Goal: Task Accomplishment & Management: Manage account settings

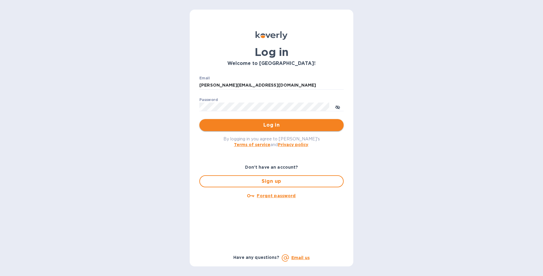
click at [267, 129] on span "Log in" at bounding box center [271, 125] width 135 height 7
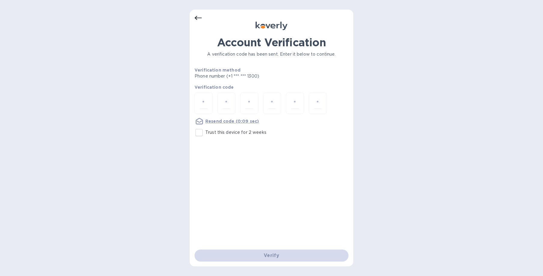
click at [202, 133] on input "Trust this device for 2 weeks" at bounding box center [199, 132] width 13 height 13
checkbox input "true"
click at [199, 102] on div at bounding box center [204, 103] width 18 height 21
type input "3"
type input "5"
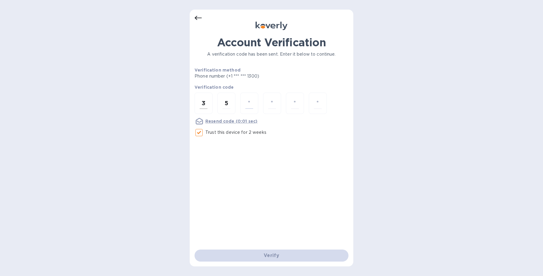
type input "6"
type input "0"
type input "2"
type input "8"
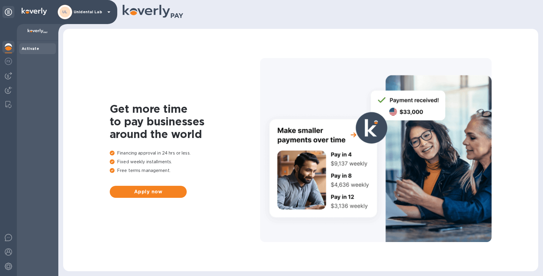
click at [80, 13] on p "Unidental Lab" at bounding box center [89, 12] width 30 height 4
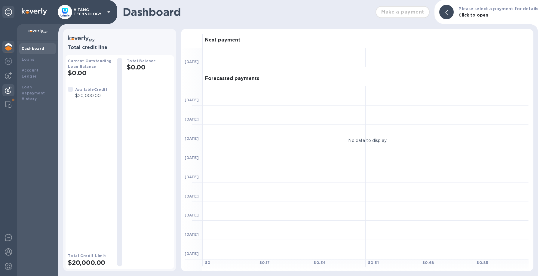
click at [13, 93] on div at bounding box center [8, 90] width 12 height 13
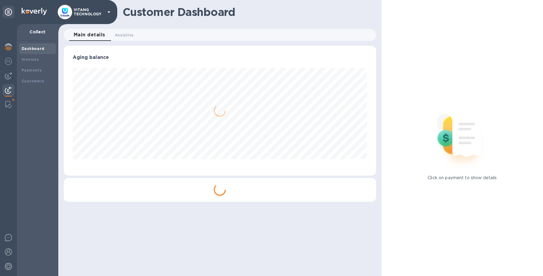
scroll to position [130, 312]
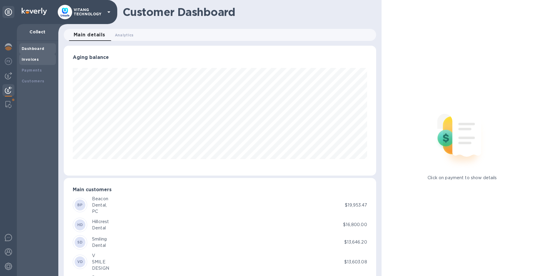
click at [27, 58] on b "Invoices" at bounding box center [30, 59] width 17 height 5
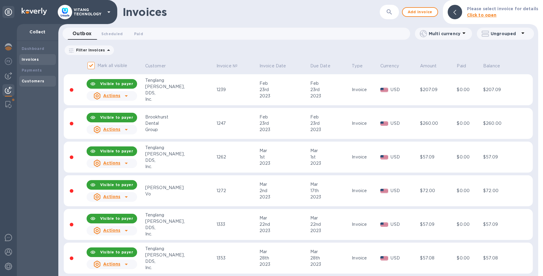
click at [45, 81] on div "Customers" at bounding box center [38, 81] width 32 height 6
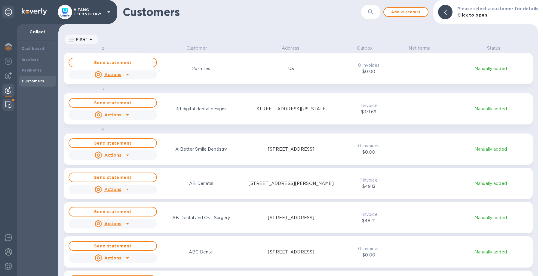
scroll to position [231, 480]
click at [12, 110] on div at bounding box center [8, 105] width 11 height 12
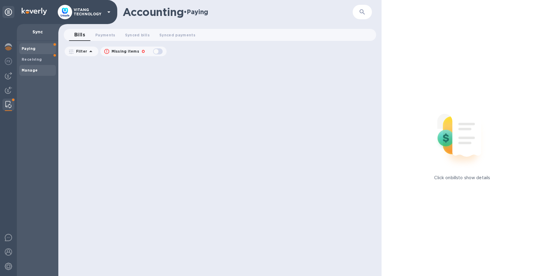
click at [34, 67] on span "Manage" at bounding box center [30, 70] width 16 height 6
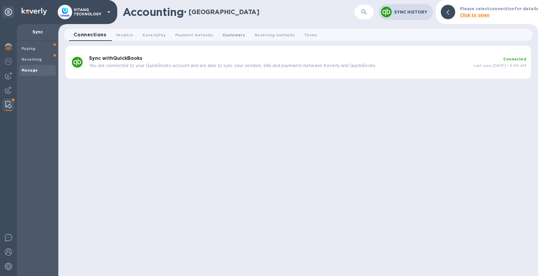
click at [235, 37] on span "Customers 0" at bounding box center [234, 35] width 23 height 6
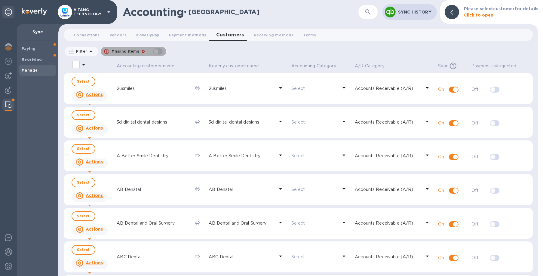
click at [157, 51] on div "button" at bounding box center [158, 51] width 12 height 8
checkbox input "true"
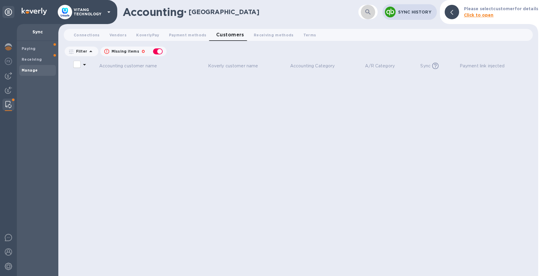
click at [367, 15] on button "button" at bounding box center [368, 12] width 14 height 14
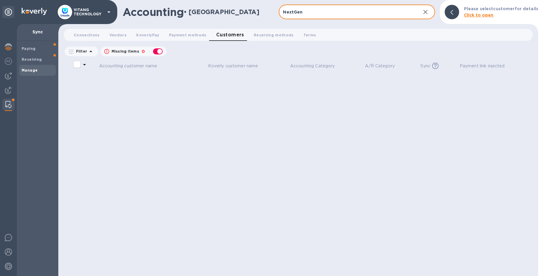
type input "NextGen"
click at [364, 104] on div "Accounting customer name Koverly customer name Accounting Category A/R Category…" at bounding box center [298, 168] width 469 height 217
click at [159, 53] on div "button" at bounding box center [158, 51] width 12 height 8
checkbox input "false"
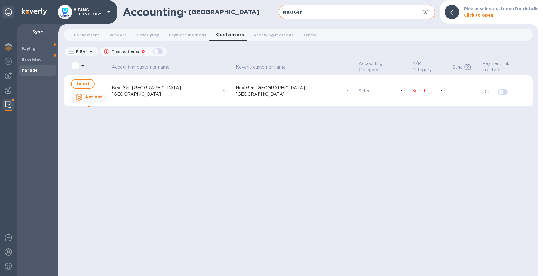
click at [413, 91] on p "Select" at bounding box center [424, 91] width 23 height 6
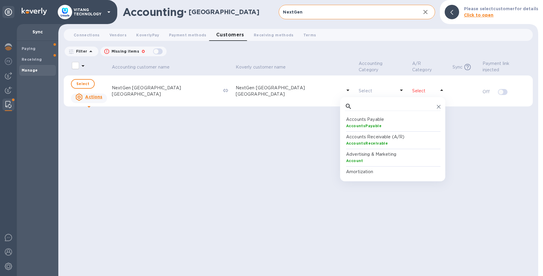
scroll to position [60, 96]
click at [371, 136] on p "Accounts Receivable (A/R)" at bounding box center [394, 137] width 96 height 6
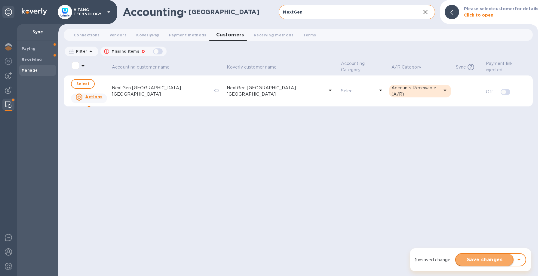
click at [483, 261] on span "Save changes" at bounding box center [485, 259] width 48 height 7
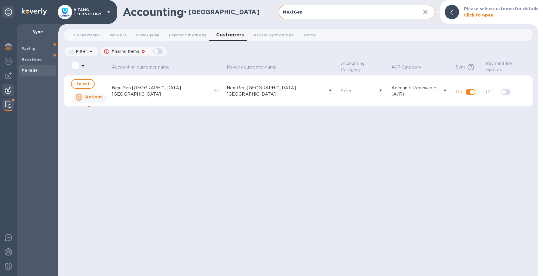
click at [12, 87] on img at bounding box center [8, 90] width 7 height 7
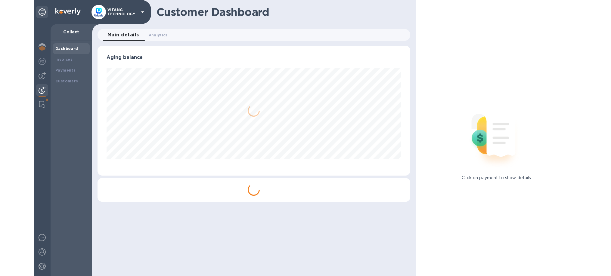
scroll to position [130, 312]
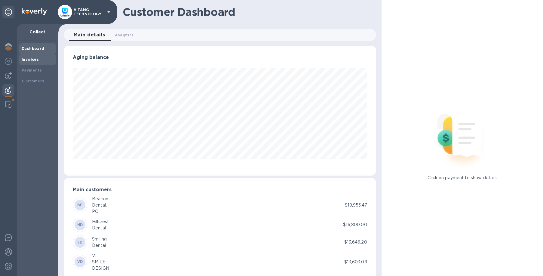
click at [30, 60] on b "Invoices" at bounding box center [30, 59] width 17 height 5
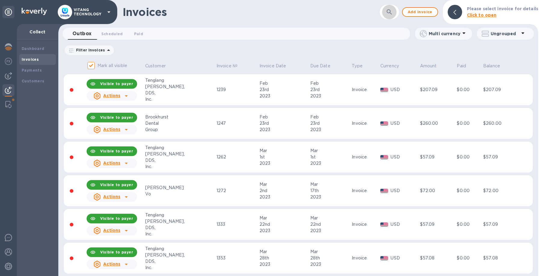
click at [392, 9] on icon "button" at bounding box center [389, 11] width 7 height 7
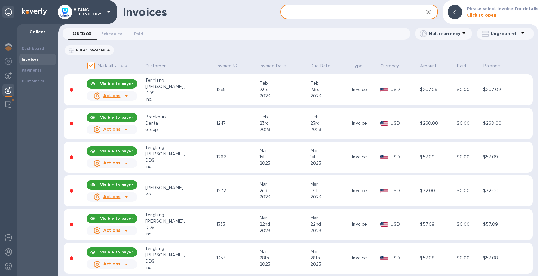
paste input "16155"
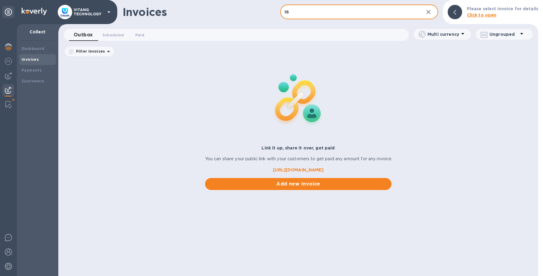
type input "1"
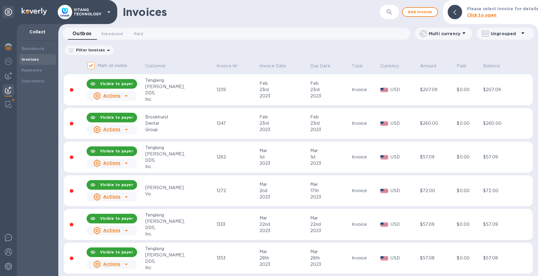
click at [389, 14] on icon "button" at bounding box center [389, 11] width 7 height 7
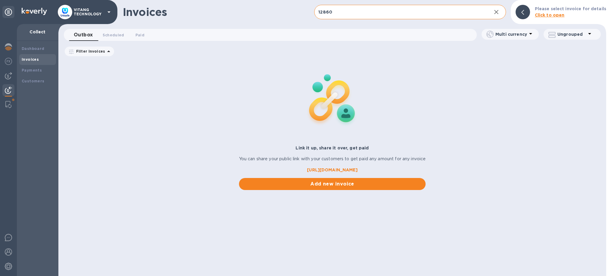
click at [471, 15] on input "12860" at bounding box center [400, 12] width 172 height 15
click at [470, 15] on input "12860" at bounding box center [400, 12] width 172 height 15
paste input "6155"
click at [390, 9] on input "12860" at bounding box center [400, 12] width 172 height 15
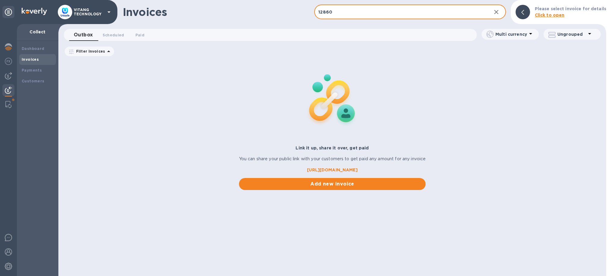
click at [390, 9] on input "12860" at bounding box center [400, 12] width 172 height 15
paste input "NextGen Dental Center PA"
drag, startPoint x: 330, startPoint y: 11, endPoint x: 294, endPoint y: 2, distance: 37.5
click at [314, 5] on input "NextGen Dental Center PA" at bounding box center [400, 12] width 172 height 15
type input "NextGen Dental Center PA"
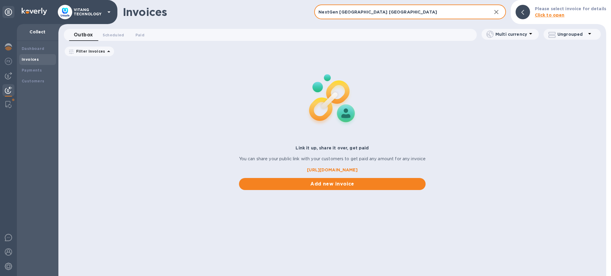
click at [446, 116] on div "Link it up, share it over, get paid You can share your public link with your cu…" at bounding box center [332, 125] width 548 height 131
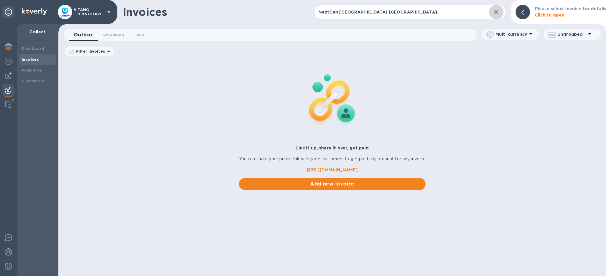
click at [498, 11] on icon "button" at bounding box center [496, 12] width 4 height 4
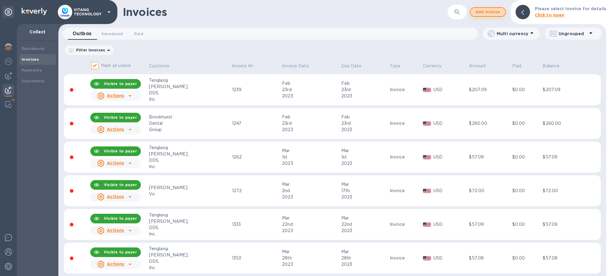
click at [496, 10] on span "Add invoice" at bounding box center [487, 11] width 25 height 7
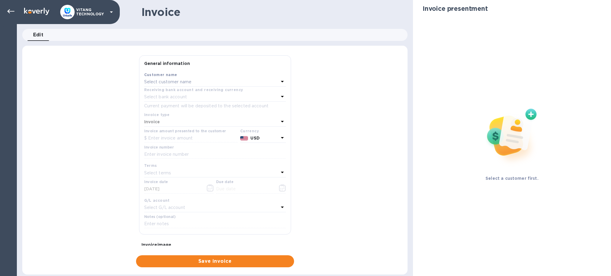
click at [191, 83] on p "Select customer name" at bounding box center [168, 82] width 48 height 6
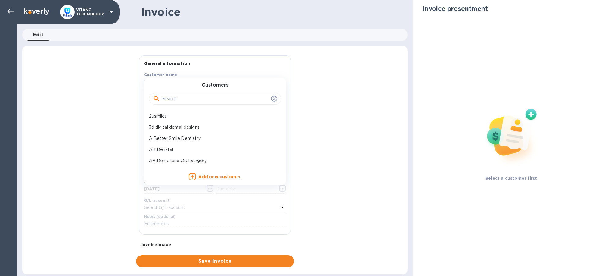
click at [198, 100] on input "text" at bounding box center [216, 98] width 106 height 9
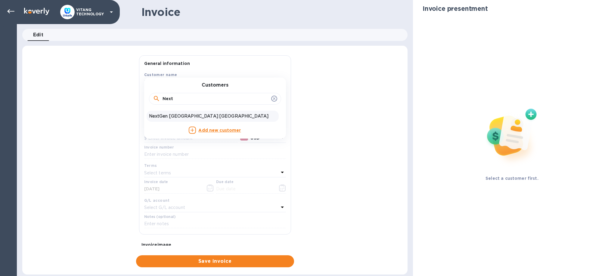
type input "Next"
click at [153, 118] on p "NextGen Dental Center PA" at bounding box center [212, 116] width 127 height 6
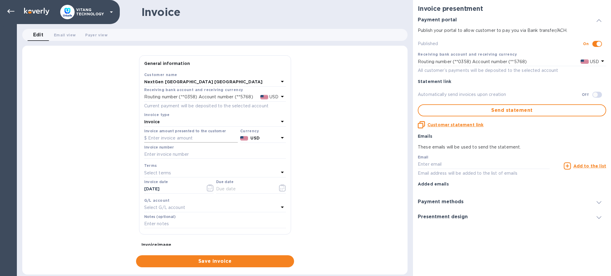
click at [175, 137] on input "text" at bounding box center [191, 138] width 94 height 9
type input "10,999"
click at [206, 159] on input "text" at bounding box center [215, 154] width 142 height 9
type input "12860"
click at [206, 190] on button "button" at bounding box center [210, 188] width 14 height 14
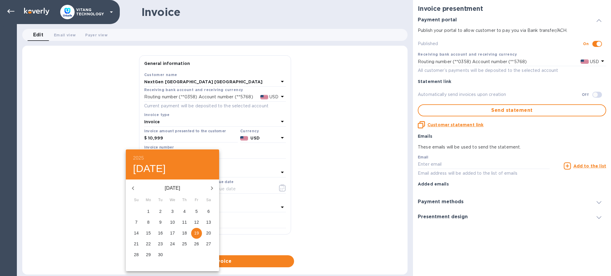
click at [184, 230] on button "18" at bounding box center [184, 233] width 11 height 11
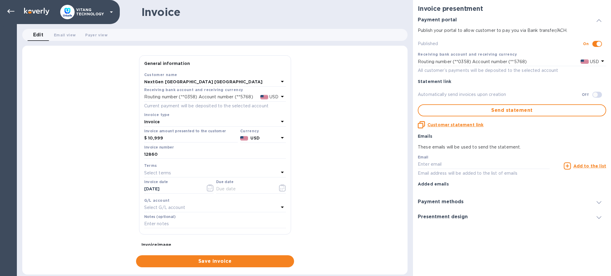
type input "09/18/2025"
click at [281, 189] on icon "button" at bounding box center [282, 187] width 7 height 7
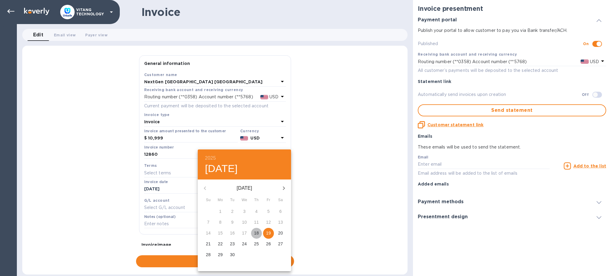
click at [259, 233] on span "18" at bounding box center [256, 233] width 11 height 6
type input "09/18/2025"
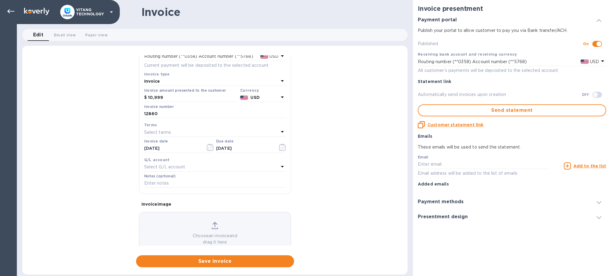
scroll to position [57, 0]
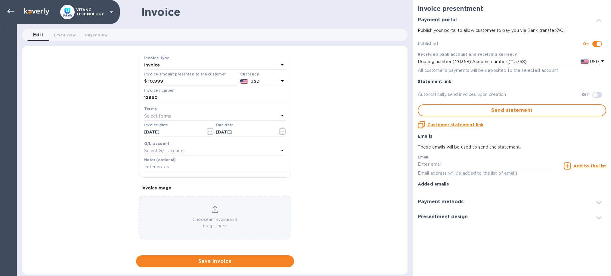
click at [241, 147] on div "Select G/L account" at bounding box center [211, 151] width 135 height 8
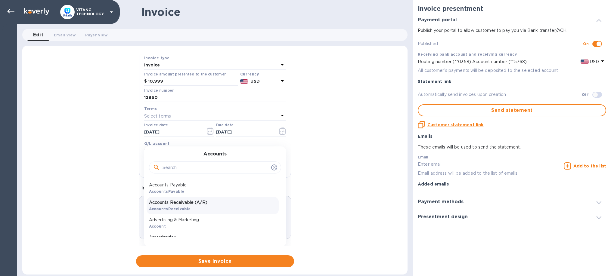
click at [185, 200] on p "Accounts Receivable (A/R)" at bounding box center [212, 203] width 127 height 6
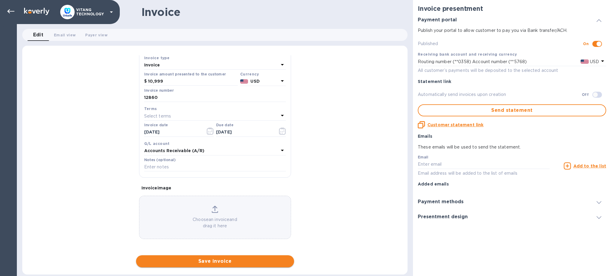
click at [244, 263] on span "Save invoice" at bounding box center [215, 261] width 148 height 7
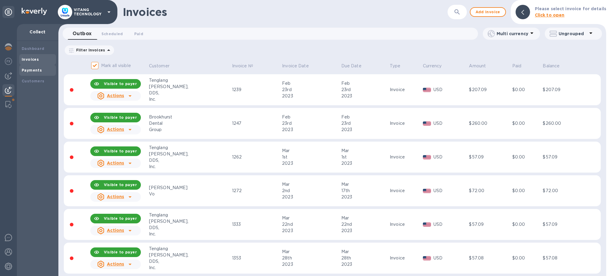
click at [29, 70] on b "Payments" at bounding box center [32, 70] width 20 height 5
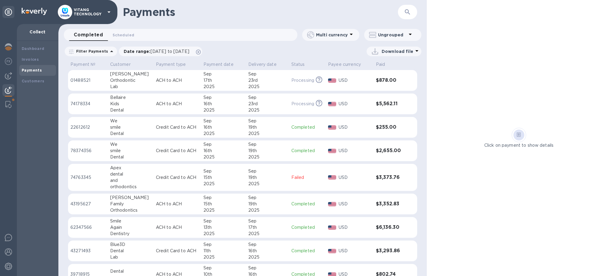
click at [289, 187] on td "Failed" at bounding box center [307, 177] width 37 height 27
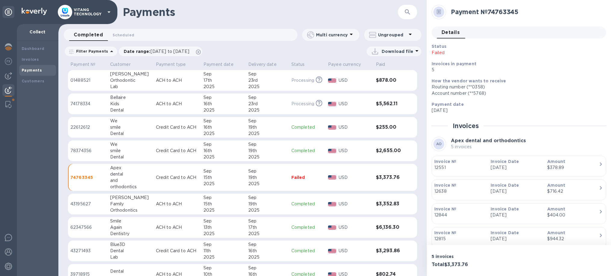
click at [441, 56] on div "Status Failed Invoices in payment 5" at bounding box center [516, 58] width 175 height 35
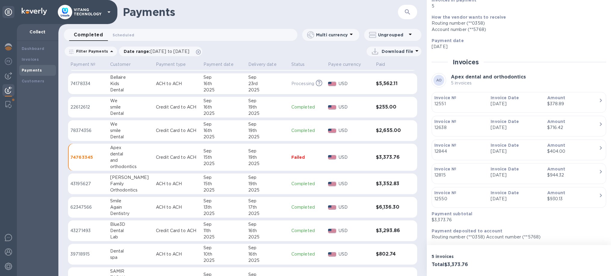
scroll to position [34, 0]
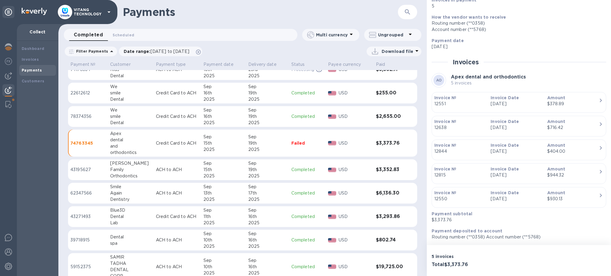
click at [374, 151] on td "$3,373.76" at bounding box center [390, 143] width 34 height 27
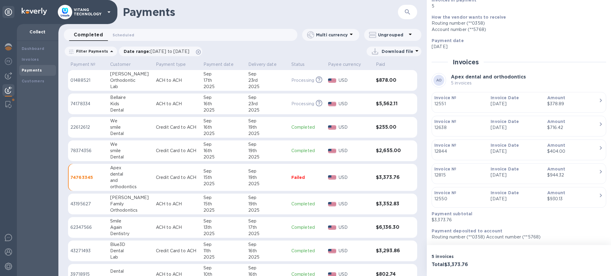
click at [351, 103] on p "USD" at bounding box center [355, 104] width 33 height 6
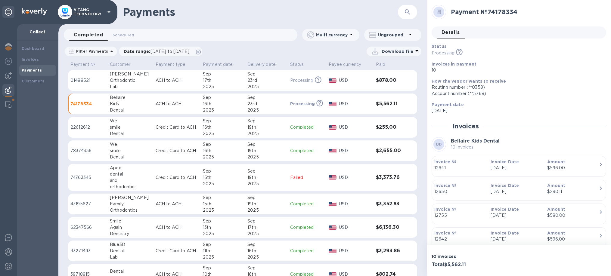
click at [348, 83] on p "USD" at bounding box center [355, 80] width 32 height 6
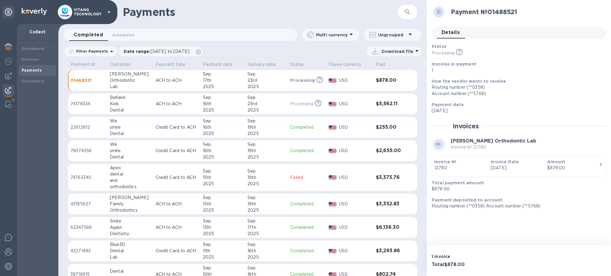
scroll to position [69, 0]
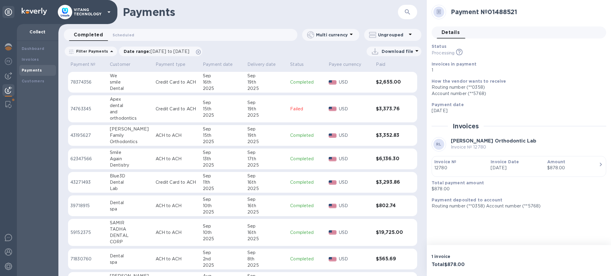
click at [348, 110] on p "USD" at bounding box center [355, 109] width 32 height 6
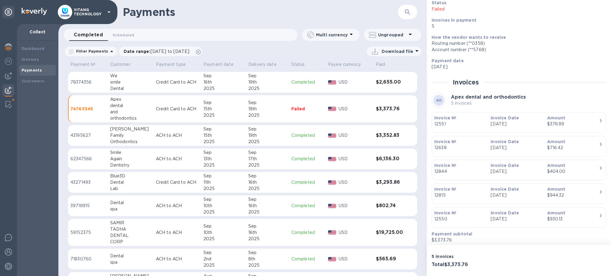
scroll to position [64, 0]
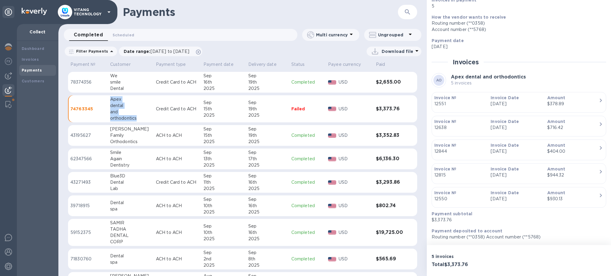
copy tr "Apex dental and orthodontics"
drag, startPoint x: 109, startPoint y: 99, endPoint x: 141, endPoint y: 121, distance: 38.4
click at [141, 121] on tr "74763345 Apex dental and orthodontics Credit Card to ACH Sep 15th 2025 Sep 19th…" at bounding box center [242, 108] width 349 height 27
drag, startPoint x: 29, startPoint y: 73, endPoint x: 30, endPoint y: 77, distance: 4.4
click at [29, 73] on div "Payments" at bounding box center [37, 70] width 37 height 11
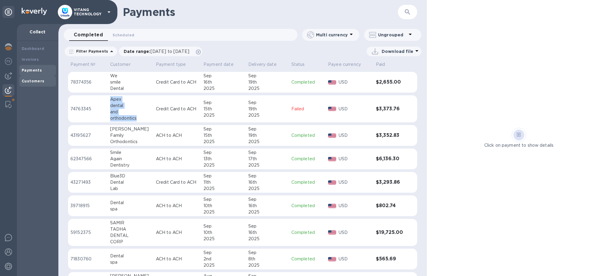
click at [32, 80] on b "Customers" at bounding box center [33, 81] width 23 height 5
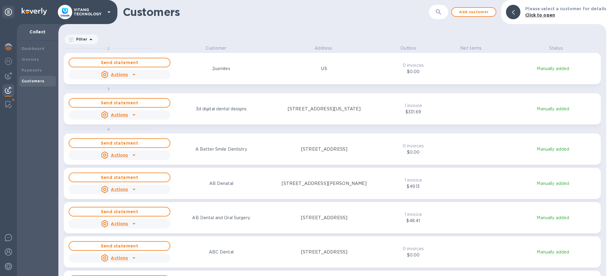
scroll to position [231, 548]
click at [440, 14] on icon "button" at bounding box center [438, 11] width 7 height 7
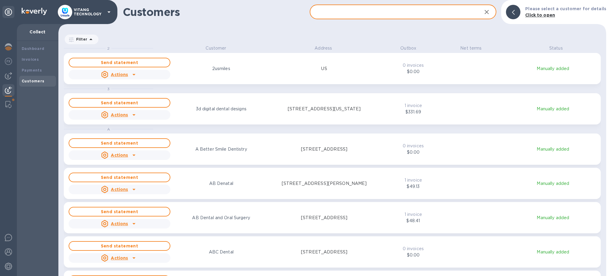
paste input "Apex dental and orthodontics"
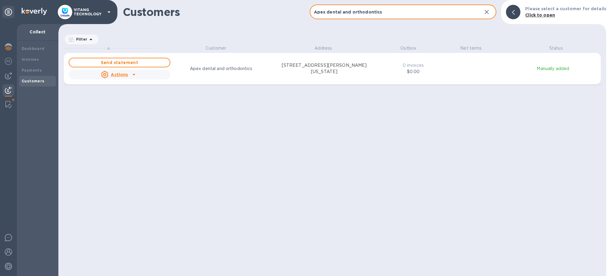
drag, startPoint x: 329, startPoint y: 12, endPoint x: 308, endPoint y: 7, distance: 21.0
click at [310, 7] on input "Apex dental and orthodontics" at bounding box center [394, 12] width 168 height 15
type input "Apex dental and orthodontics"
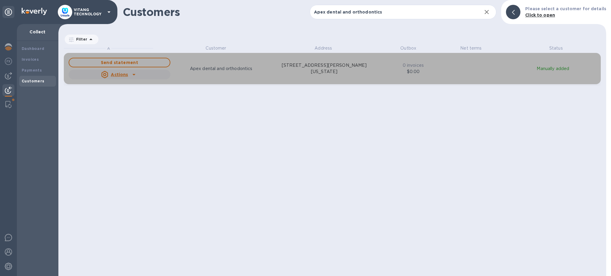
click at [318, 63] on p "1108 W Dickinson Blvd, Suite B, Fort Stockton, Texas 79735 US" at bounding box center [324, 68] width 102 height 13
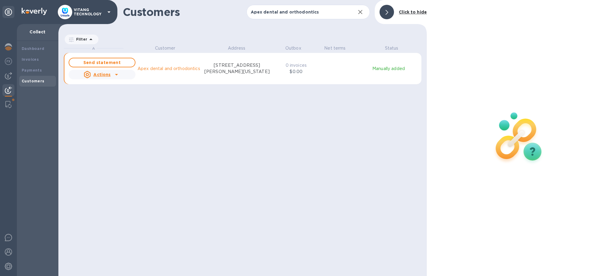
scroll to position [231, 368]
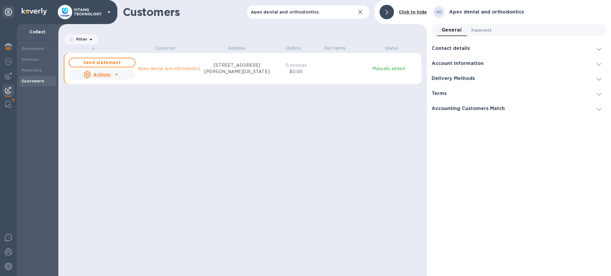
click at [485, 30] on span "Payments 0" at bounding box center [481, 30] width 20 height 6
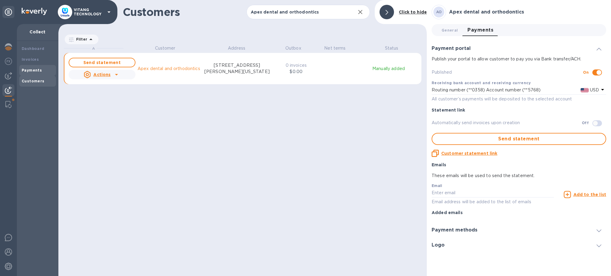
click at [31, 71] on b "Payments" at bounding box center [32, 70] width 20 height 5
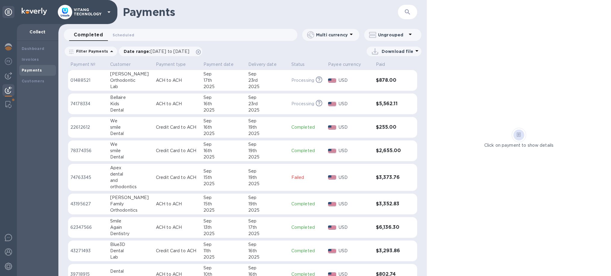
click at [333, 175] on div at bounding box center [332, 177] width 11 height 7
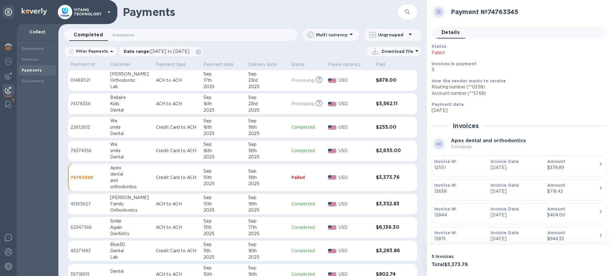
click at [438, 55] on p "Failed" at bounding box center [488, 53] width 113 height 6
click at [361, 153] on p "USD" at bounding box center [355, 151] width 33 height 6
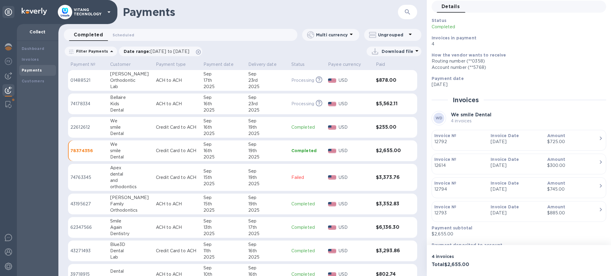
scroll to position [40, 0]
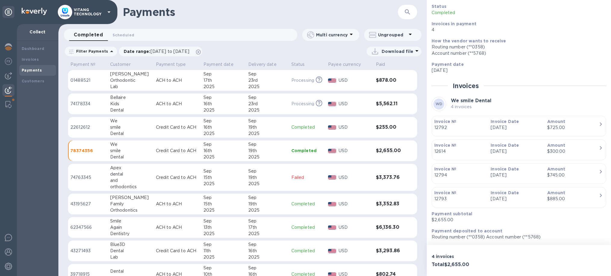
click at [376, 174] on td "$3,373.76" at bounding box center [390, 177] width 34 height 27
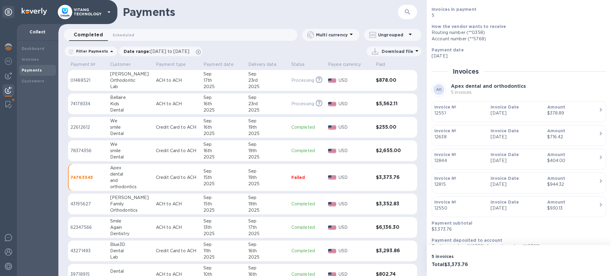
scroll to position [64, 0]
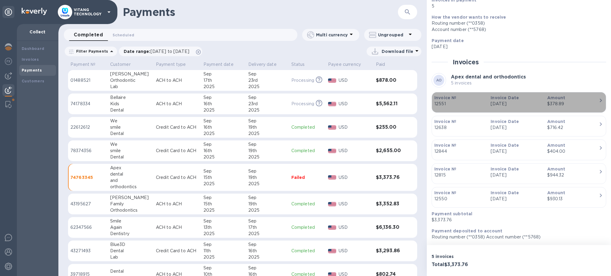
click at [543, 102] on div "$378.89" at bounding box center [572, 104] width 51 height 6
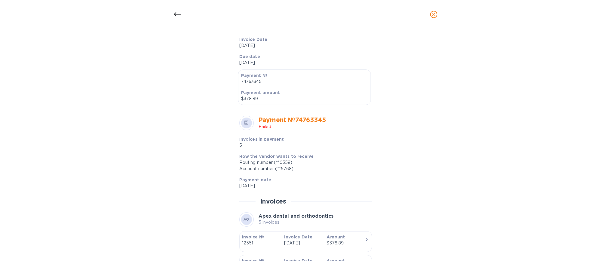
scroll to position [137, 0]
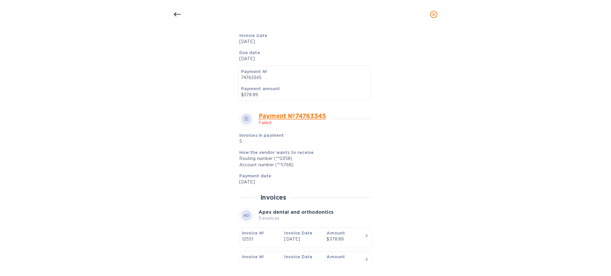
click at [273, 116] on link "Payment № 74763345" at bounding box center [292, 116] width 67 height 8
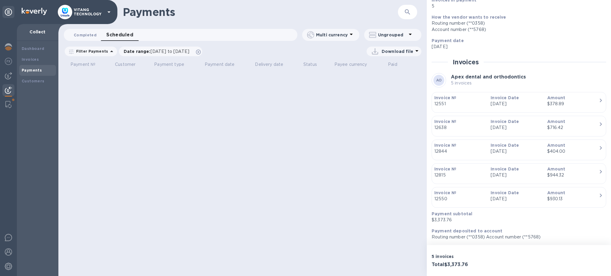
click at [87, 33] on span "Completed 0" at bounding box center [85, 35] width 23 height 6
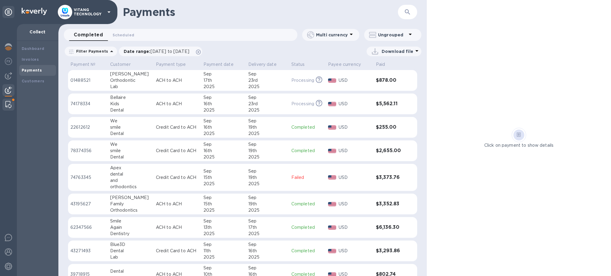
click at [4, 104] on div at bounding box center [8, 105] width 11 height 12
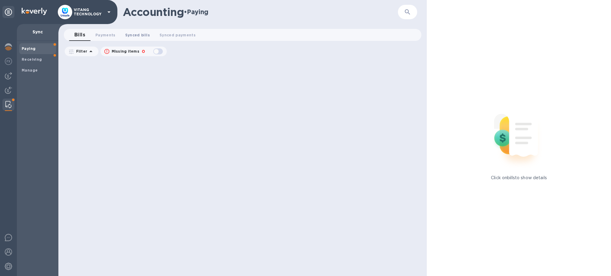
click at [139, 34] on span "Synced bills 0" at bounding box center [137, 35] width 25 height 6
click at [178, 36] on span "Synced payments 0" at bounding box center [184, 35] width 36 height 6
click at [40, 61] on b "Receiving" at bounding box center [32, 59] width 20 height 5
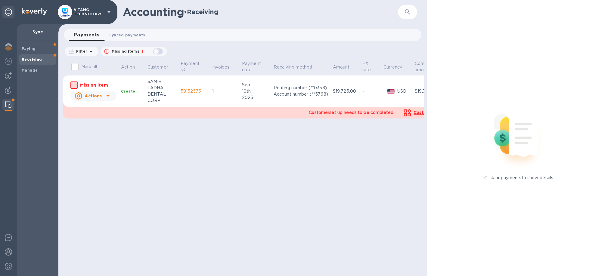
click at [140, 36] on span "Synced payments 0" at bounding box center [127, 35] width 36 height 6
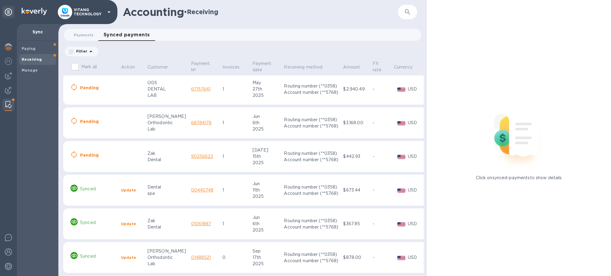
scroll to position [69, 0]
click at [82, 35] on span "Payments 0" at bounding box center [84, 35] width 20 height 6
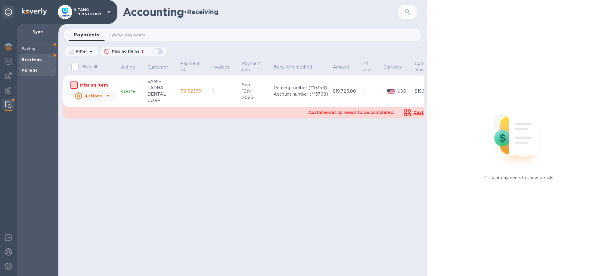
click at [36, 72] on b "Manage" at bounding box center [30, 70] width 16 height 5
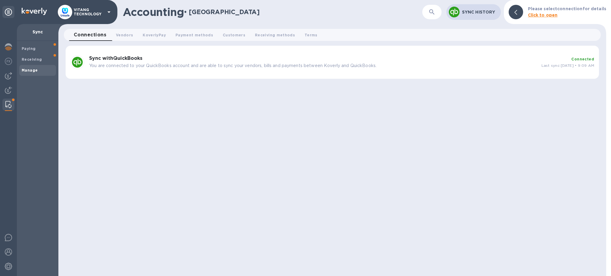
click at [463, 6] on div "Sync History" at bounding box center [473, 12] width 54 height 16
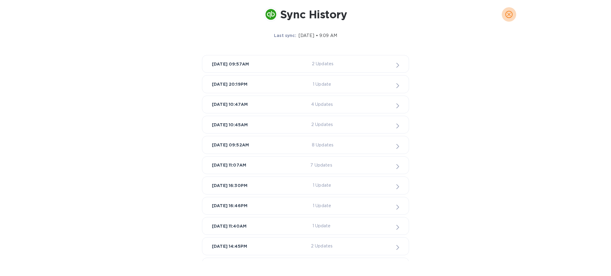
click at [507, 15] on icon "close" at bounding box center [509, 14] width 6 height 6
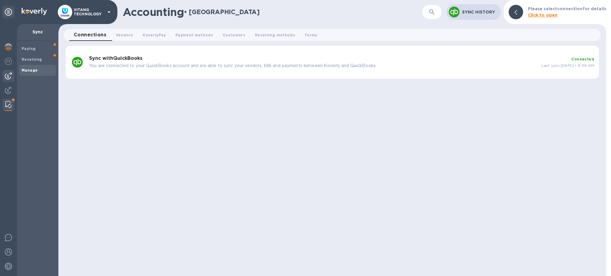
click at [9, 78] on img at bounding box center [8, 75] width 7 height 7
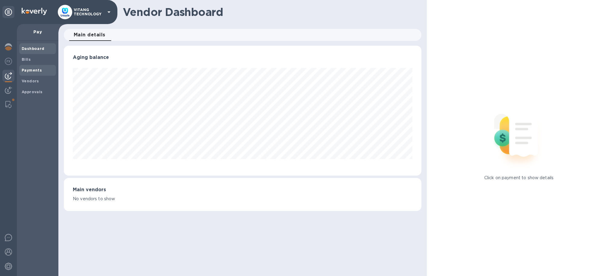
scroll to position [130, 358]
click at [34, 72] on b "Payments" at bounding box center [32, 70] width 20 height 5
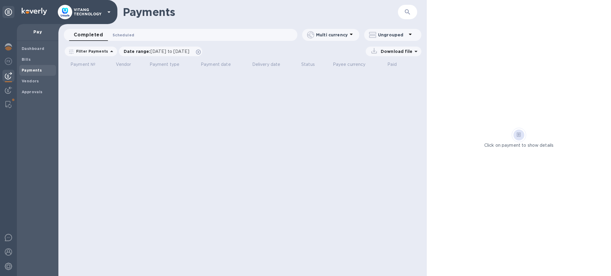
click at [126, 36] on span "Scheduled 0" at bounding box center [124, 35] width 22 height 6
click at [13, 90] on div at bounding box center [8, 90] width 12 height 13
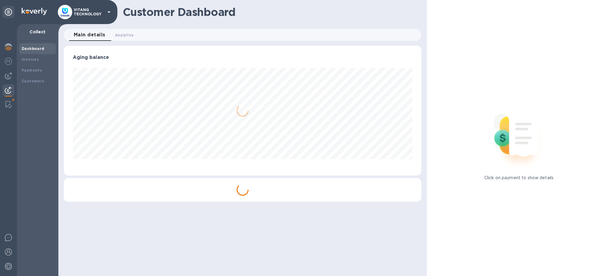
scroll to position [130, 358]
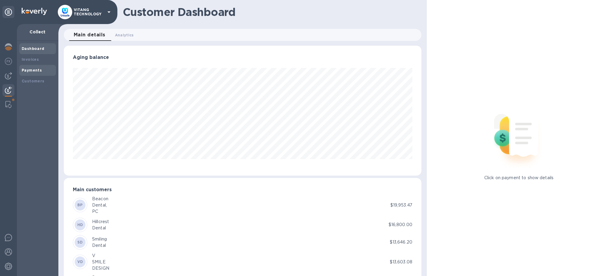
click at [38, 69] on b "Payments" at bounding box center [32, 70] width 20 height 5
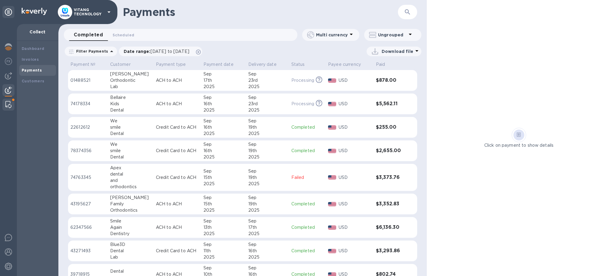
click at [7, 101] on img at bounding box center [8, 104] width 6 height 7
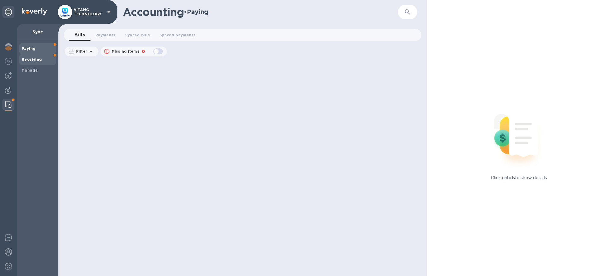
click at [29, 61] on b "Receiving" at bounding box center [32, 59] width 20 height 5
click at [27, 70] on b "Manage" at bounding box center [30, 70] width 16 height 5
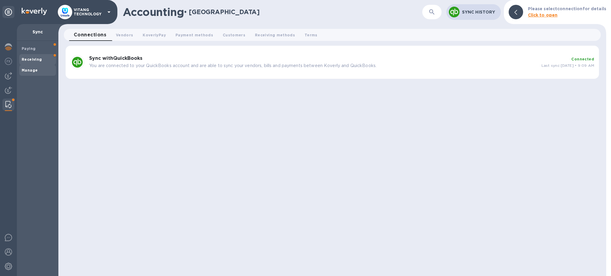
click at [34, 58] on b "Receiving" at bounding box center [32, 59] width 20 height 5
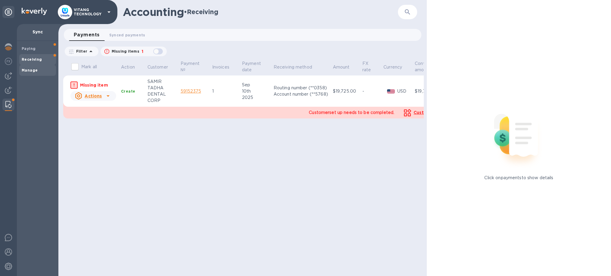
click at [34, 70] on b "Manage" at bounding box center [30, 70] width 16 height 5
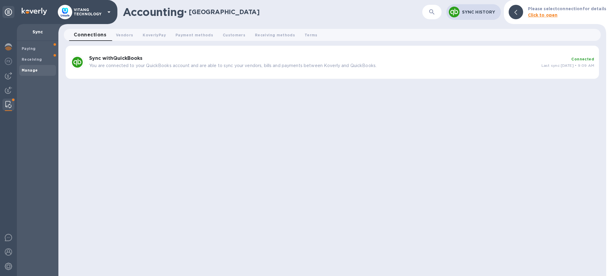
click at [465, 15] on div "Sync History" at bounding box center [480, 12] width 39 height 8
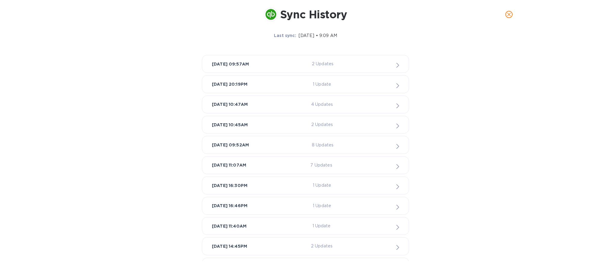
click at [324, 146] on p "8 Updates" at bounding box center [323, 145] width 22 height 6
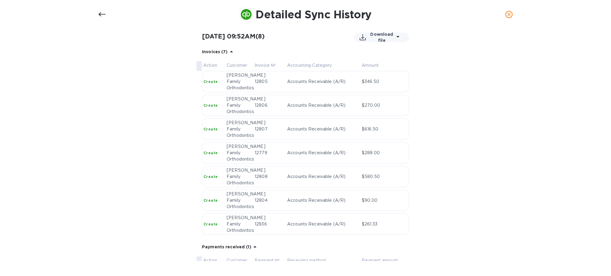
click at [209, 275] on b "Create" at bounding box center [210, 277] width 14 height 5
click at [99, 13] on icon at bounding box center [101, 14] width 7 height 7
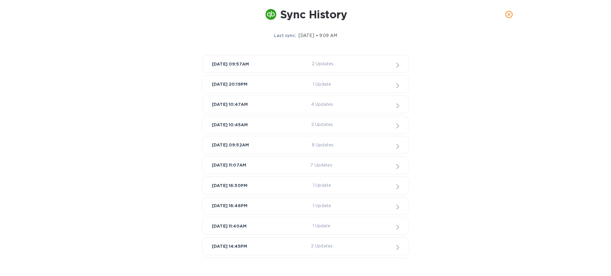
click at [510, 12] on icon "close" at bounding box center [509, 14] width 6 height 6
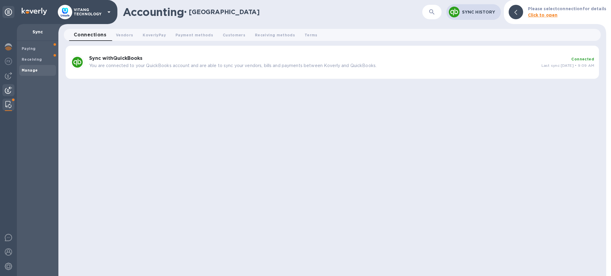
click at [11, 88] on img at bounding box center [8, 90] width 7 height 7
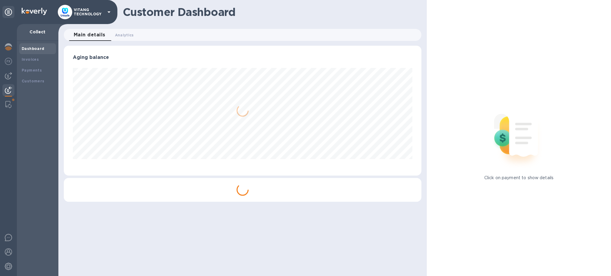
scroll to position [130, 358]
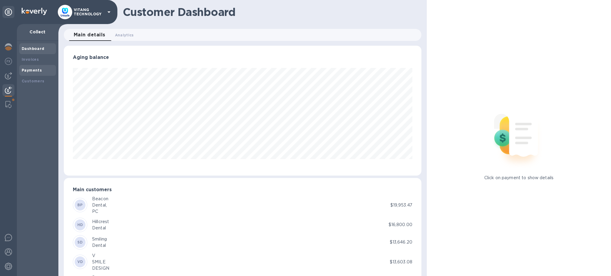
click at [28, 72] on b "Payments" at bounding box center [32, 70] width 20 height 5
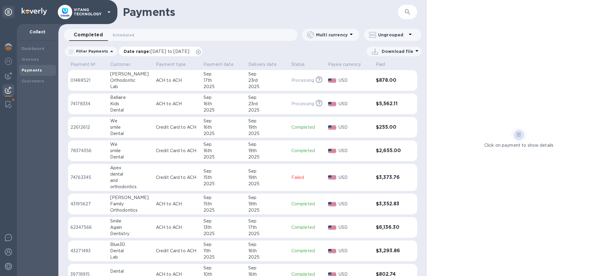
click at [201, 51] on icon at bounding box center [198, 52] width 5 height 5
click at [265, 182] on div "2025" at bounding box center [267, 184] width 38 height 6
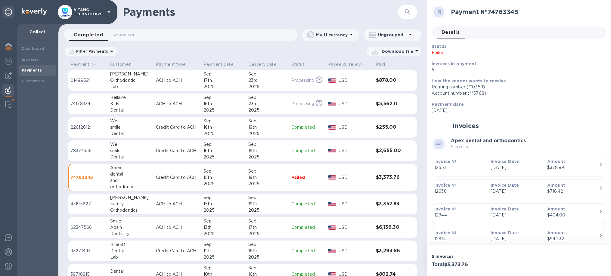
click at [463, 169] on p "12551" at bounding box center [459, 168] width 51 height 6
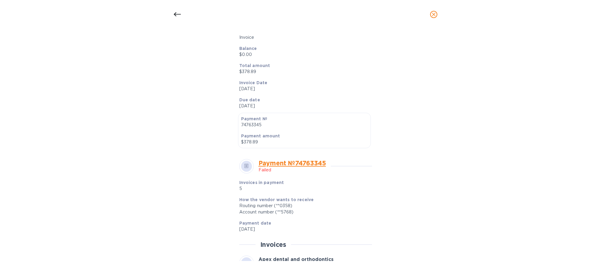
scroll to position [172, 0]
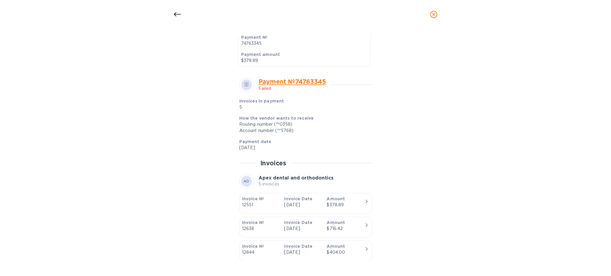
click at [432, 16] on icon "close" at bounding box center [434, 15] width 4 height 4
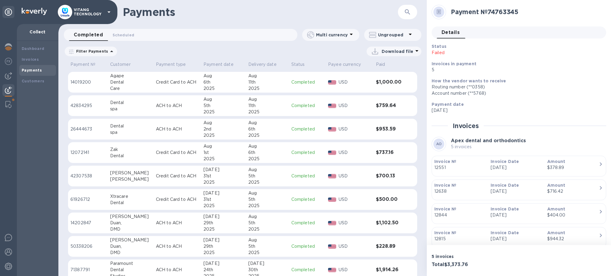
scroll to position [343, 0]
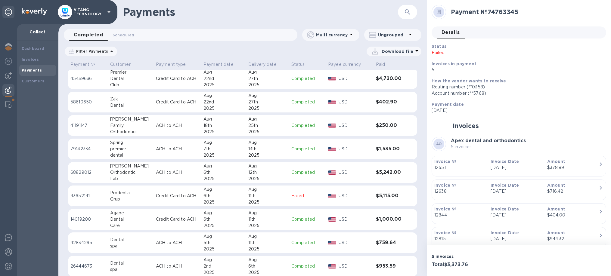
click at [316, 199] on p "Failed" at bounding box center [307, 196] width 32 height 6
click at [309, 201] on td "Failed" at bounding box center [307, 196] width 37 height 21
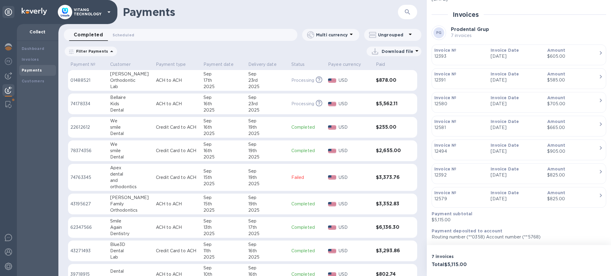
click at [309, 182] on td "Failed" at bounding box center [307, 177] width 37 height 27
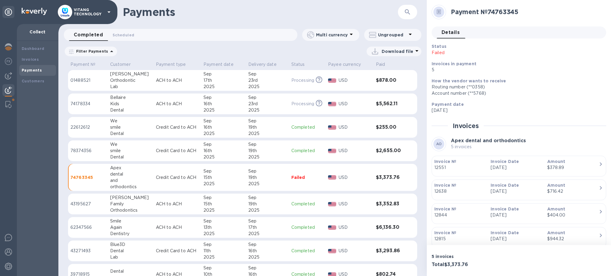
scroll to position [64, 0]
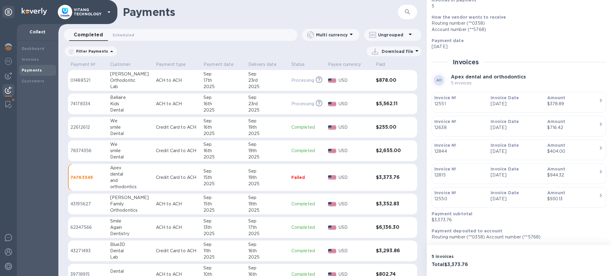
click at [478, 239] on p "Routing number (**0358) Account number (**5768)" at bounding box center [517, 237] width 170 height 6
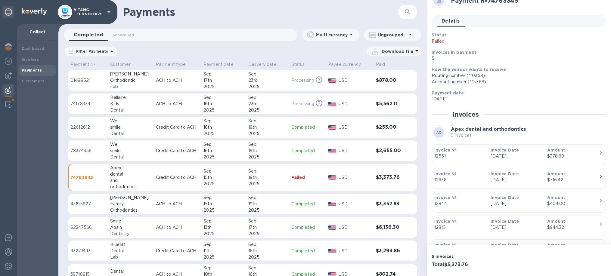
scroll to position [0, 0]
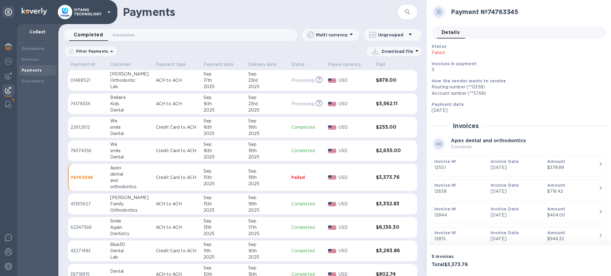
click at [332, 105] on img at bounding box center [332, 104] width 8 height 4
click at [326, 133] on td "USD" at bounding box center [350, 127] width 48 height 21
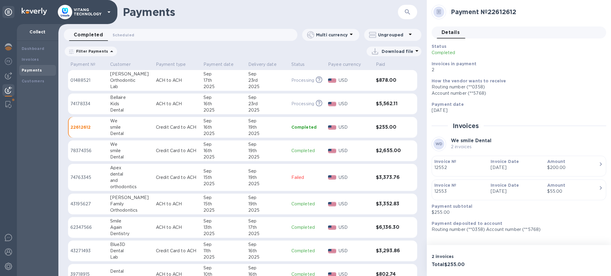
click at [337, 155] on div "USD" at bounding box center [354, 151] width 35 height 9
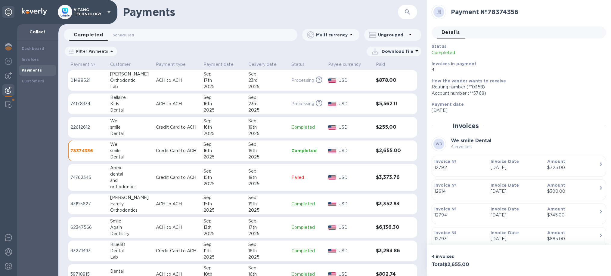
click at [362, 184] on td "USD" at bounding box center [350, 177] width 48 height 27
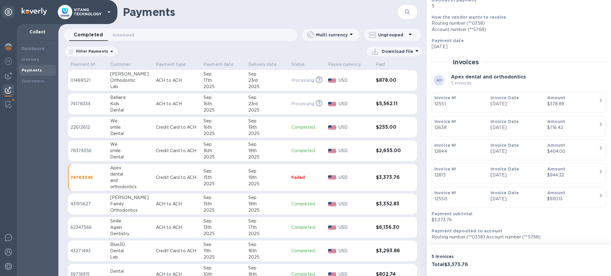
click at [465, 151] on p "12844" at bounding box center [459, 151] width 51 height 6
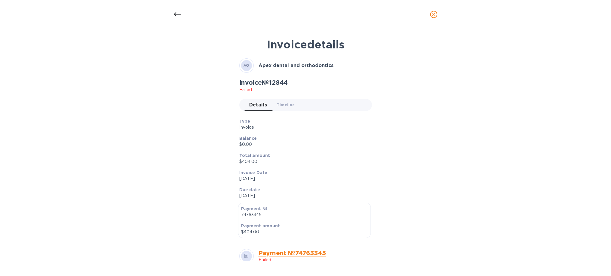
click at [178, 15] on icon at bounding box center [177, 14] width 7 height 7
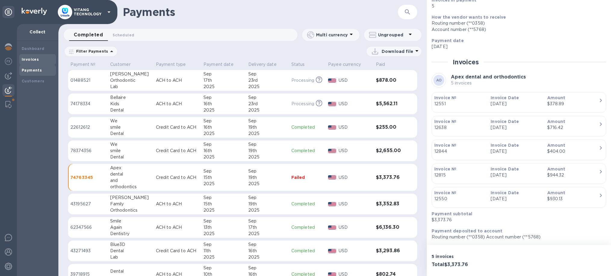
click at [36, 60] on b "Invoices" at bounding box center [30, 59] width 17 height 5
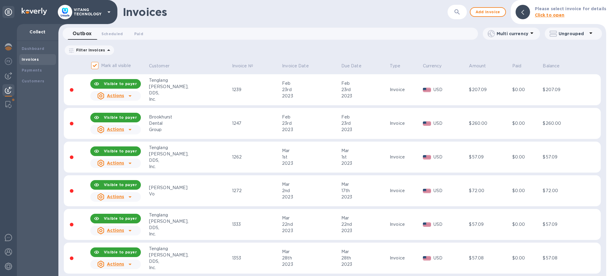
click at [460, 14] on icon "button" at bounding box center [457, 11] width 7 height 7
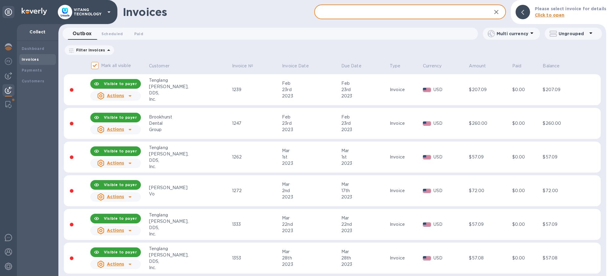
paste input "3373.76"
type input "3373.76"
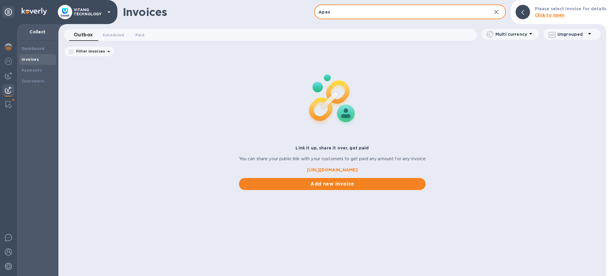
type input "Apex"
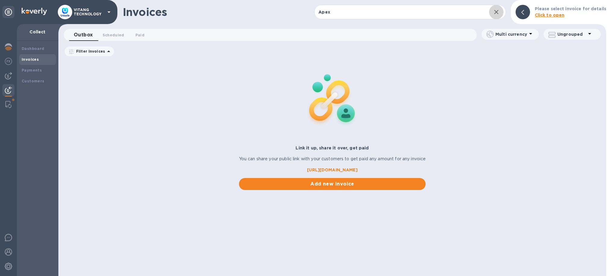
click at [492, 13] on button "button" at bounding box center [496, 12] width 14 height 14
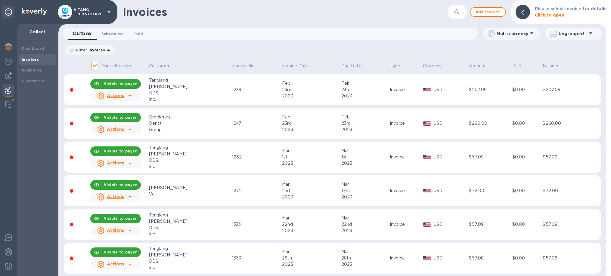
click at [111, 35] on span "Scheduled 0" at bounding box center [112, 34] width 22 height 6
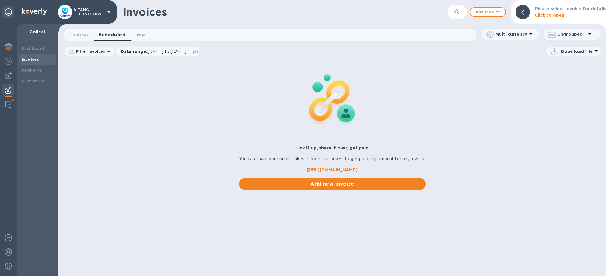
click at [141, 34] on span "Paid 0" at bounding box center [141, 35] width 9 height 6
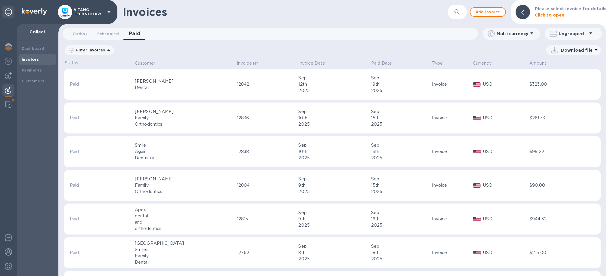
click at [0, 0] on span "Date range : 08/19/2025 to 09/19/2025" at bounding box center [0, 0] width 0 height 0
click at [460, 14] on icon "button" at bounding box center [457, 11] width 7 height 7
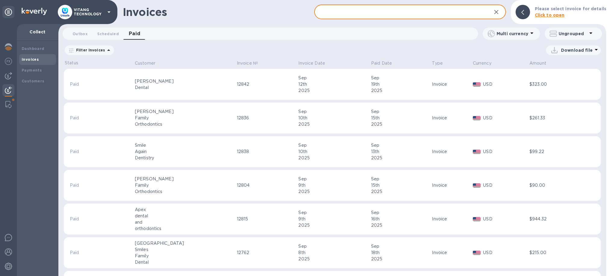
paste input "Apex dental and orthodontics"
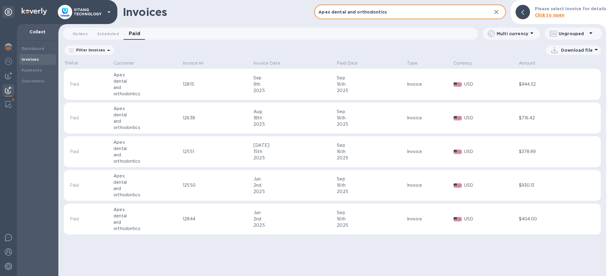
type input "Apex dental and orthodontics"
click at [90, 88] on td "Paid" at bounding box center [88, 84] width 49 height 31
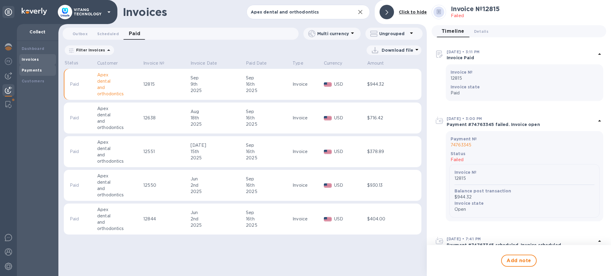
click at [26, 68] on div "Payments" at bounding box center [38, 70] width 32 height 6
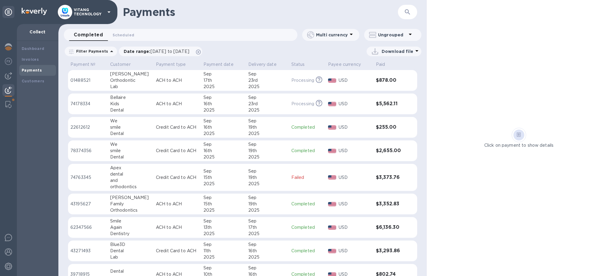
click at [312, 177] on p "Failed" at bounding box center [307, 178] width 32 height 6
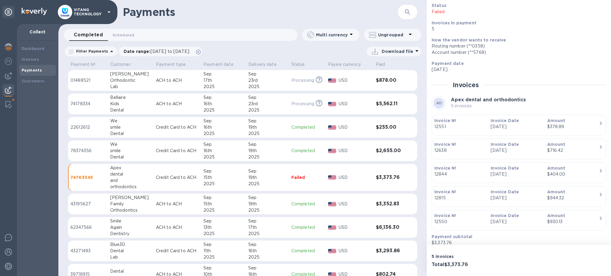
scroll to position [64, 0]
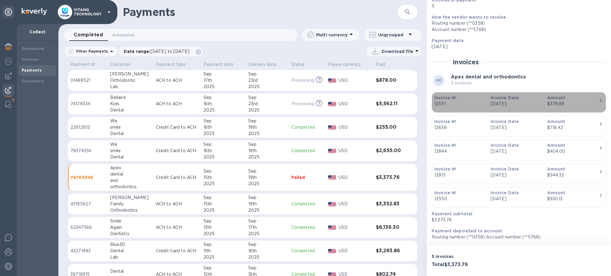
click at [543, 101] on div "Amount $378.89" at bounding box center [572, 101] width 51 height 12
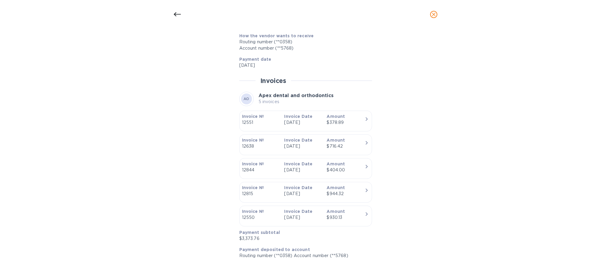
scroll to position [255, 0]
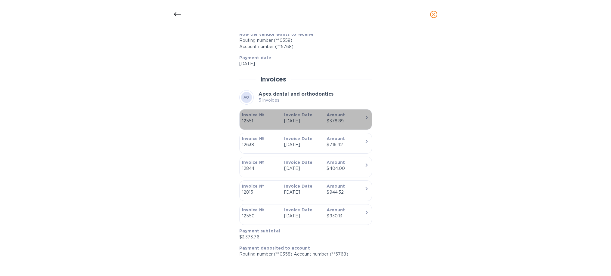
click at [348, 124] on div "$378.89" at bounding box center [346, 121] width 38 height 6
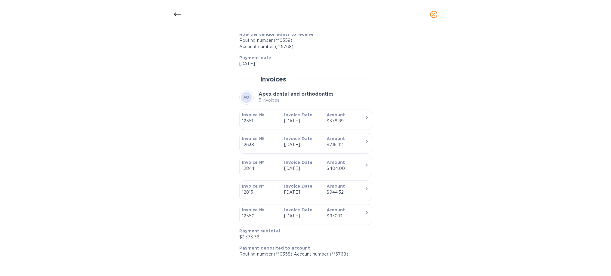
click at [172, 14] on div at bounding box center [177, 14] width 14 height 14
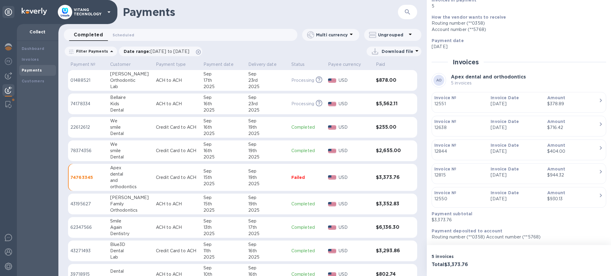
scroll to position [241, 0]
click at [238, 184] on td "Sep 15th 2025" at bounding box center [223, 177] width 45 height 27
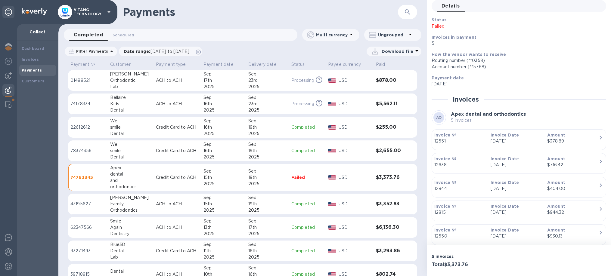
scroll to position [0, 0]
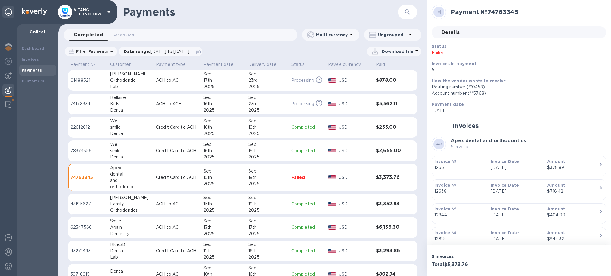
click at [442, 54] on p "Failed" at bounding box center [488, 53] width 113 height 6
click at [461, 141] on b "Apex dental and orthodontics" at bounding box center [488, 141] width 75 height 6
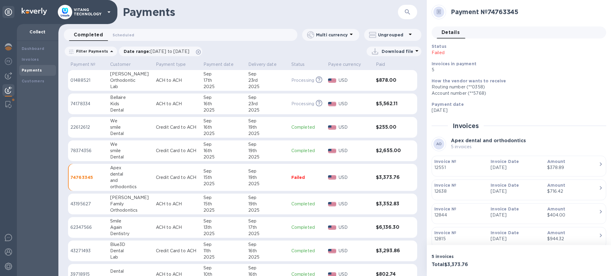
click at [461, 141] on b "Apex dental and orthodontics" at bounding box center [488, 141] width 75 height 6
click at [41, 77] on div "Customers" at bounding box center [37, 81] width 37 height 11
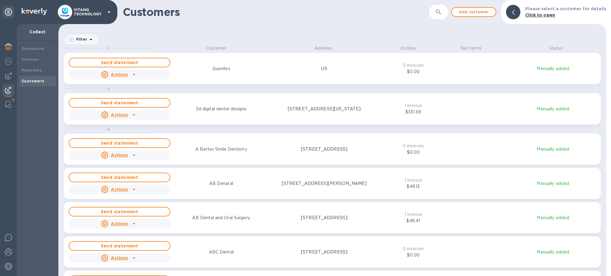
scroll to position [231, 548]
click at [438, 10] on button "button" at bounding box center [438, 12] width 14 height 14
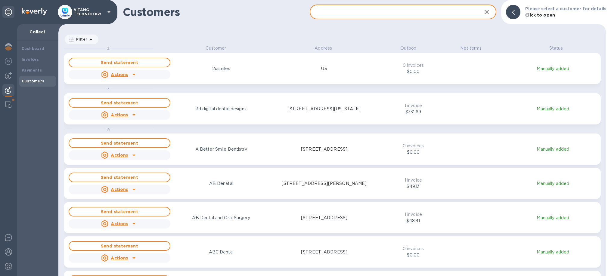
paste input "Apex dental and orthodontics"
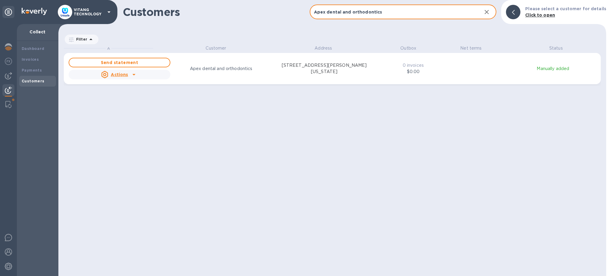
type input "Apex dental and orthodontics"
click at [490, 10] on icon "button" at bounding box center [486, 11] width 7 height 7
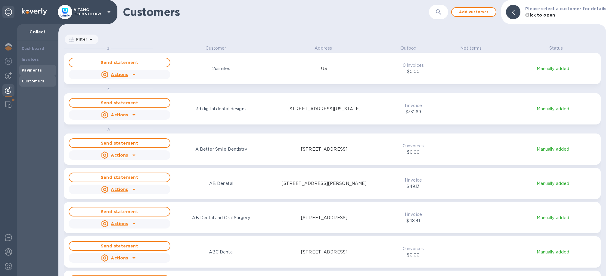
click at [30, 68] on b "Payments" at bounding box center [32, 70] width 20 height 5
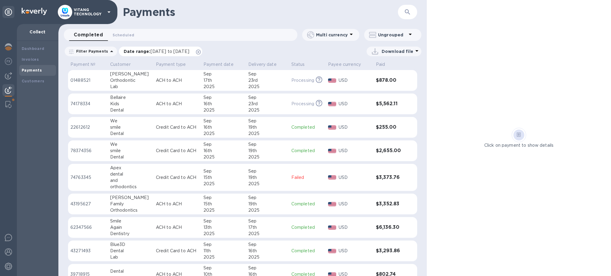
click at [201, 51] on icon at bounding box center [198, 52] width 5 height 5
